Goal: Information Seeking & Learning: Learn about a topic

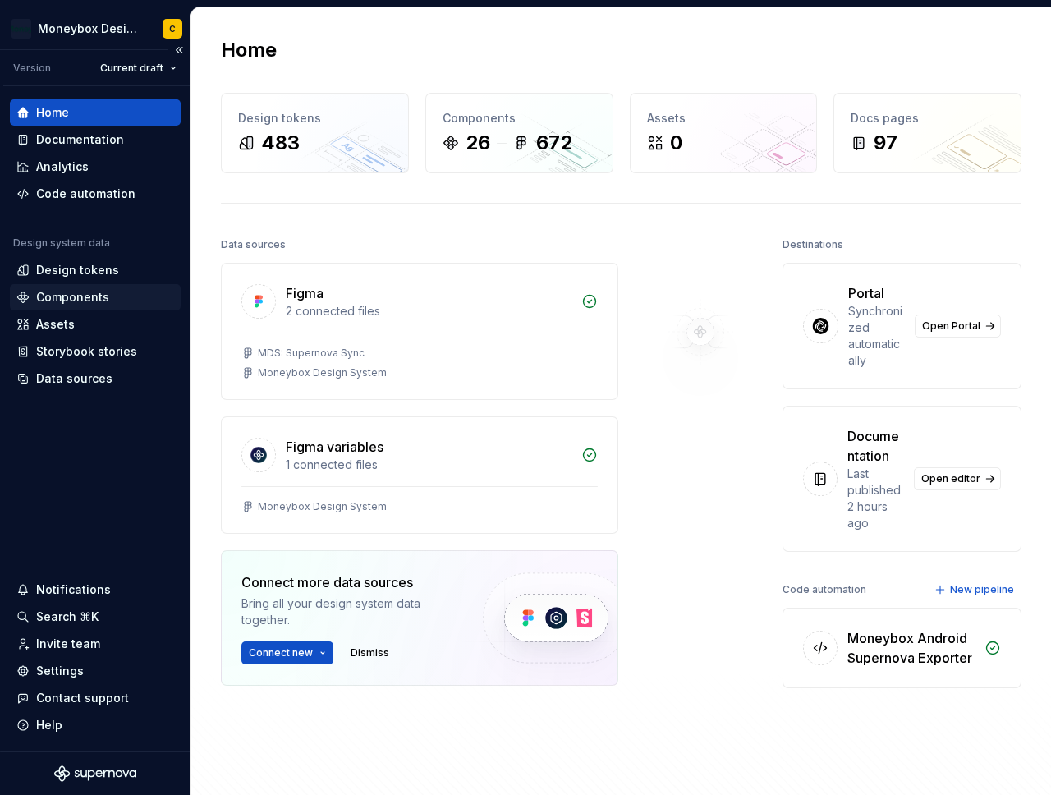
click at [77, 292] on div "Components" at bounding box center [72, 297] width 73 height 16
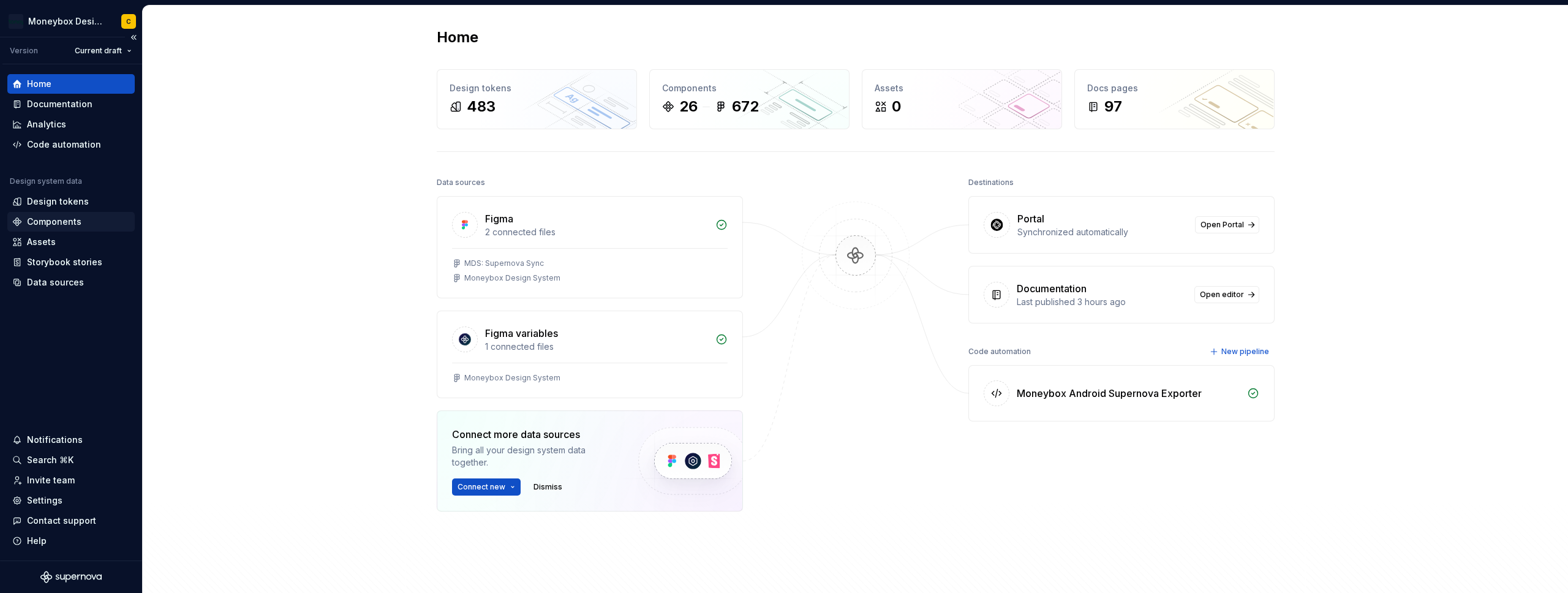
click at [35, 220] on div "Components" at bounding box center [54, 222] width 54 height 12
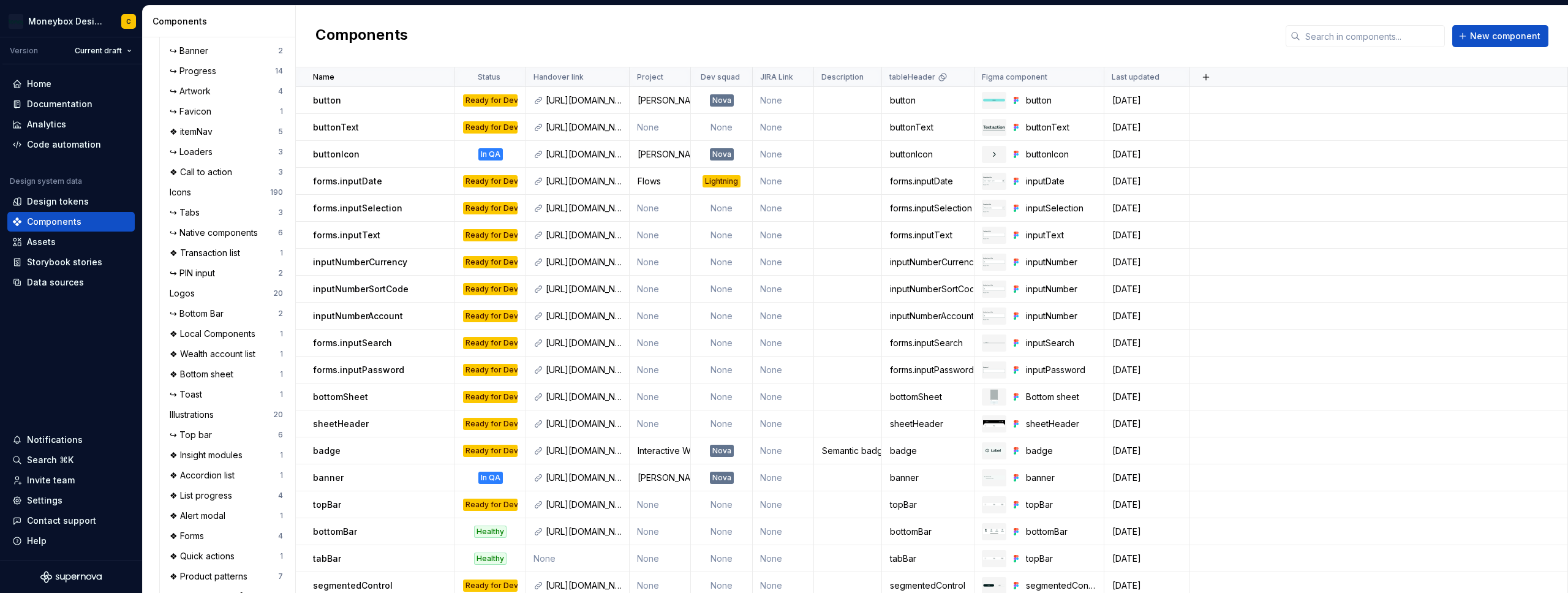
scroll to position [570, 0]
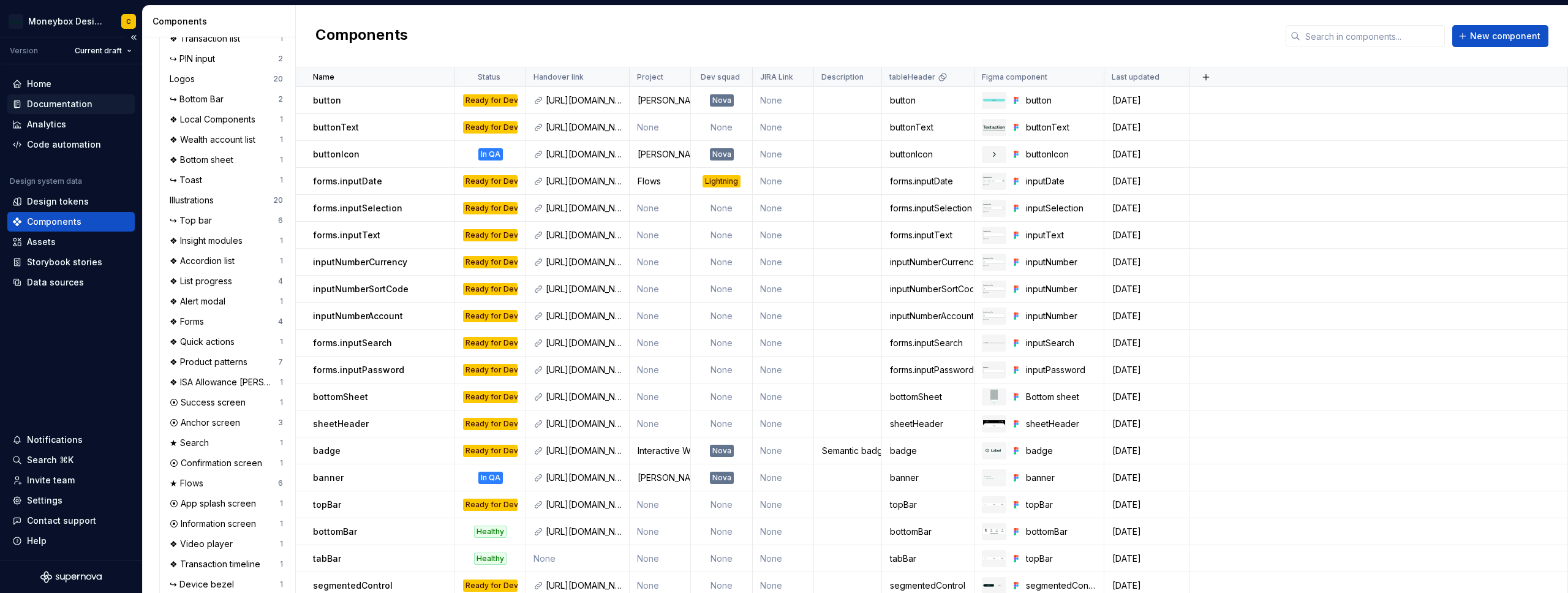
click at [63, 105] on div "Documentation" at bounding box center [60, 104] width 66 height 12
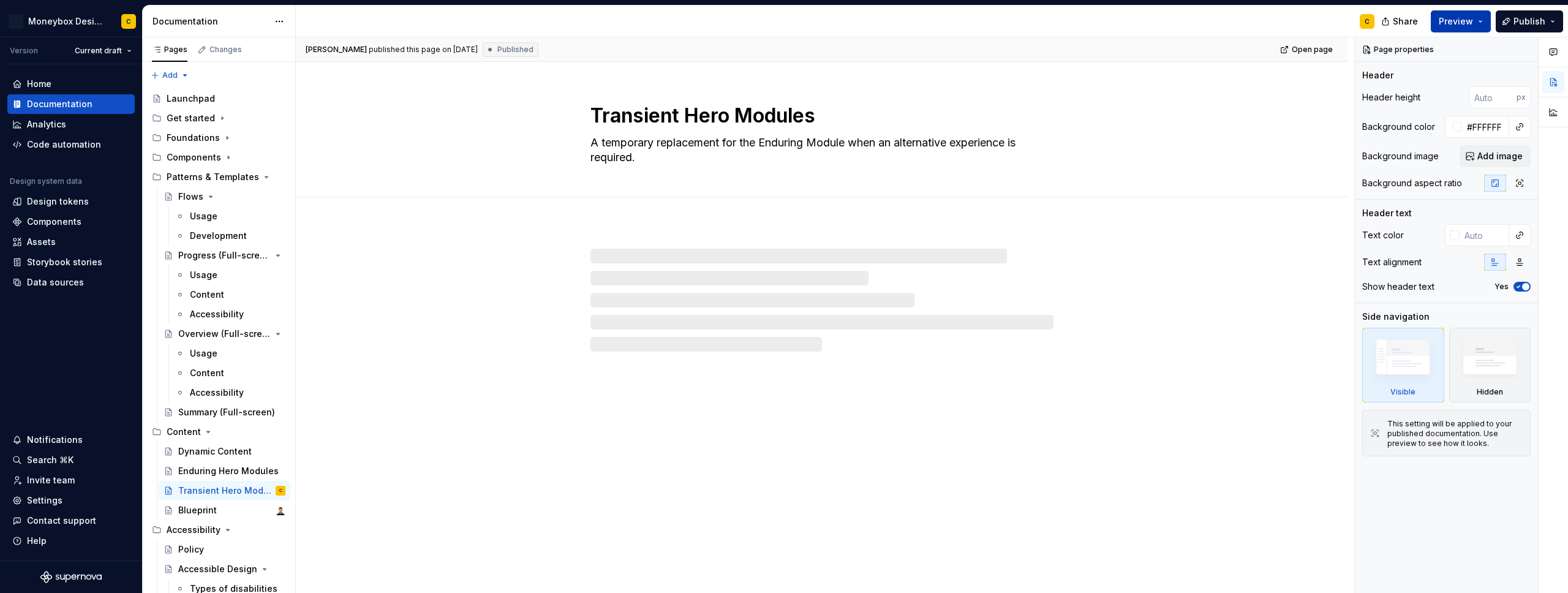
click at [1470, 25] on span "Preview" at bounding box center [1456, 22] width 34 height 12
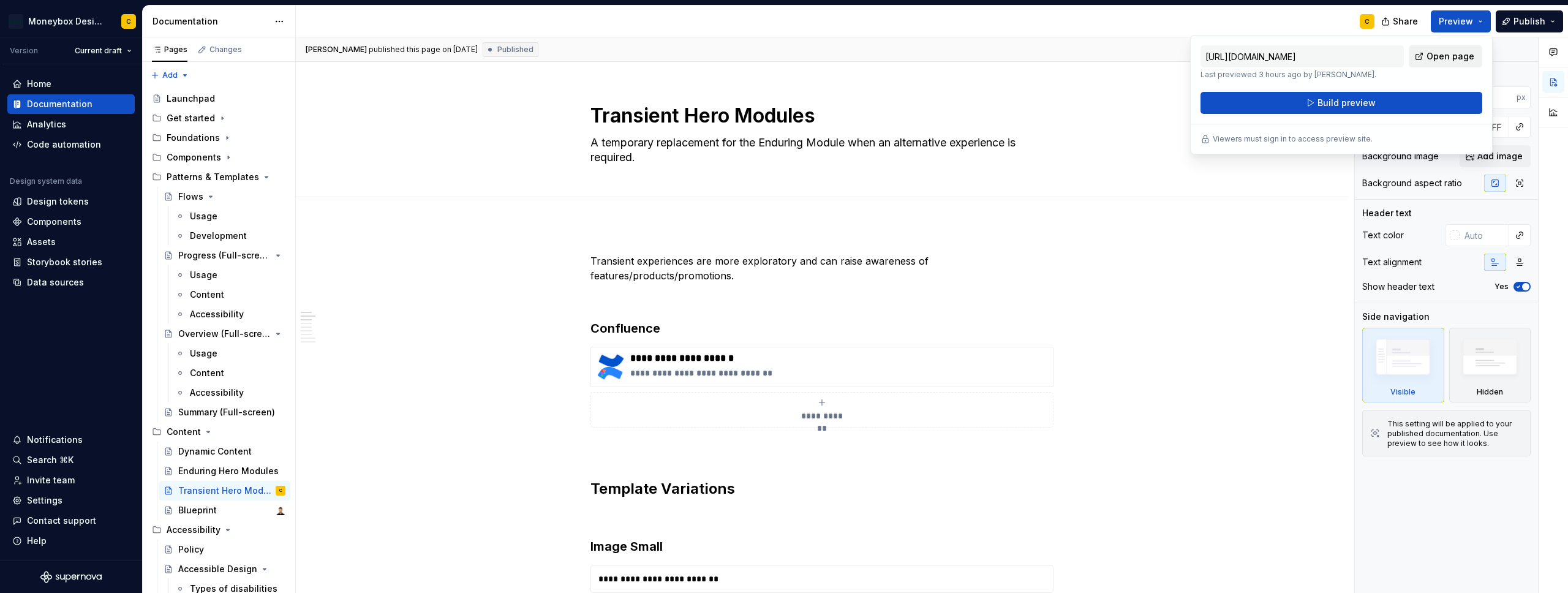
click at [1449, 57] on span "Open page" at bounding box center [1450, 56] width 48 height 12
type textarea "*"
